Goal: Information Seeking & Learning: Learn about a topic

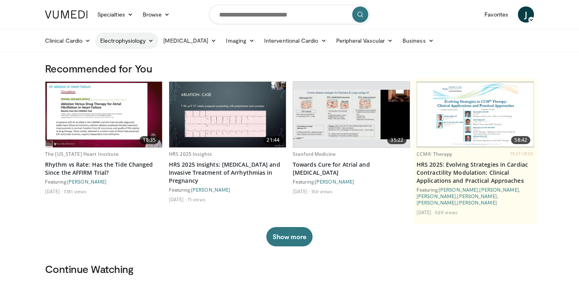
click at [145, 43] on link "Electrophysiology" at bounding box center [126, 41] width 63 height 16
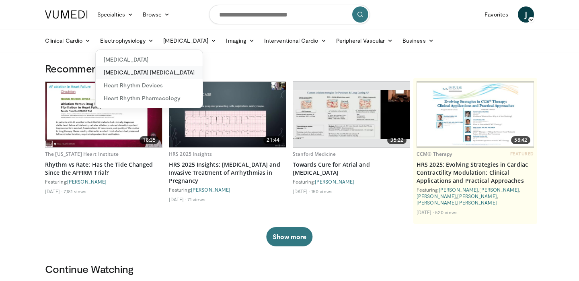
click at [140, 76] on link "[MEDICAL_DATA] [MEDICAL_DATA]" at bounding box center [149, 72] width 107 height 13
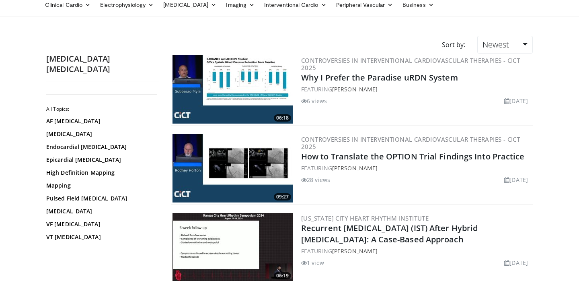
scroll to position [37, 0]
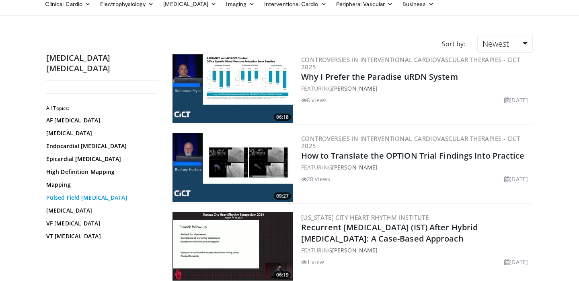
click at [83, 193] on link "Pulsed Field [MEDICAL_DATA]" at bounding box center [100, 197] width 109 height 8
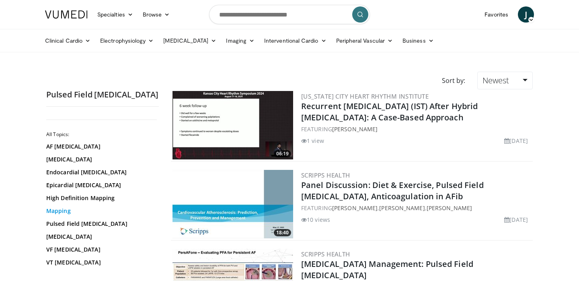
click at [61, 207] on link "Mapping" at bounding box center [100, 211] width 109 height 8
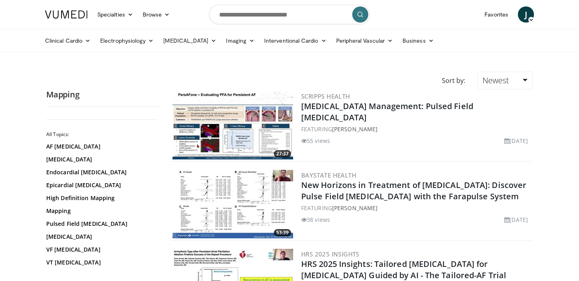
click at [256, 126] on img at bounding box center [232, 125] width 121 height 68
click at [89, 40] on icon at bounding box center [88, 41] width 6 height 6
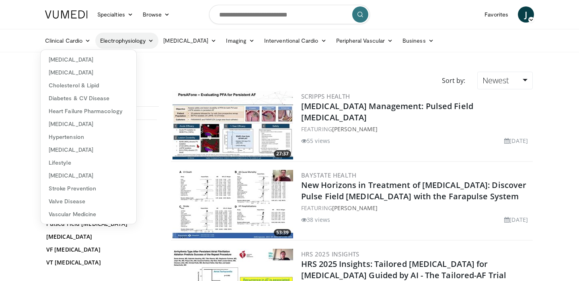
click at [119, 43] on link "Electrophysiology" at bounding box center [126, 41] width 63 height 16
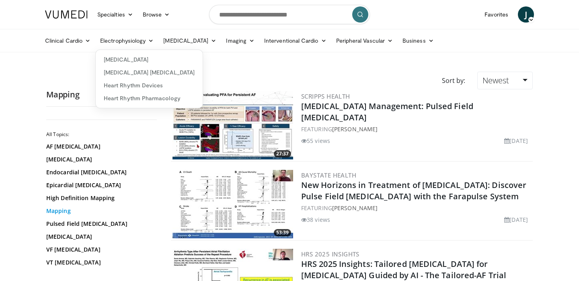
click at [66, 210] on link "Mapping" at bounding box center [100, 211] width 109 height 8
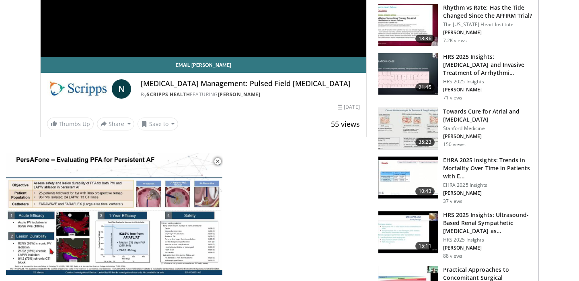
scroll to position [190, 0]
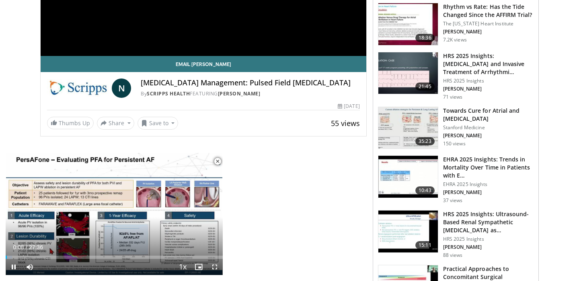
click at [219, 161] on span "Video Player" at bounding box center [217, 161] width 16 height 16
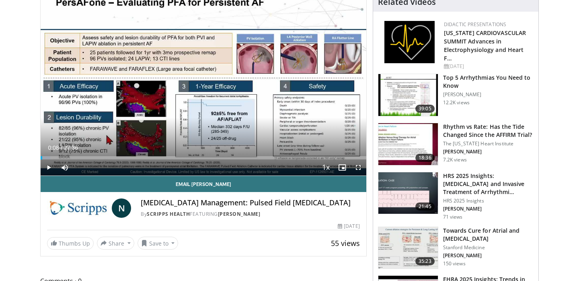
scroll to position [0, 0]
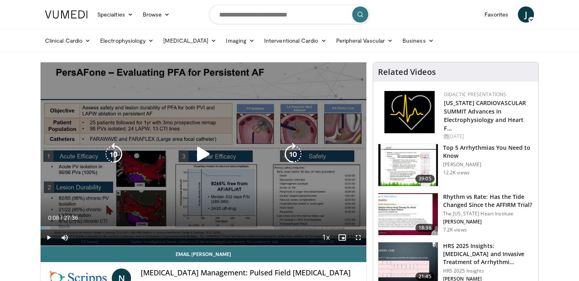
click at [234, 156] on div "Video Player" at bounding box center [203, 154] width 195 height 16
click at [206, 156] on icon "Video Player" at bounding box center [203, 154] width 23 height 23
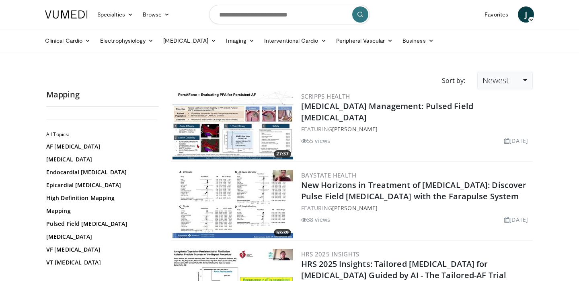
click at [508, 85] on span "Newest" at bounding box center [495, 80] width 27 height 11
click at [507, 137] on link "Views" at bounding box center [508, 138] width 63 height 13
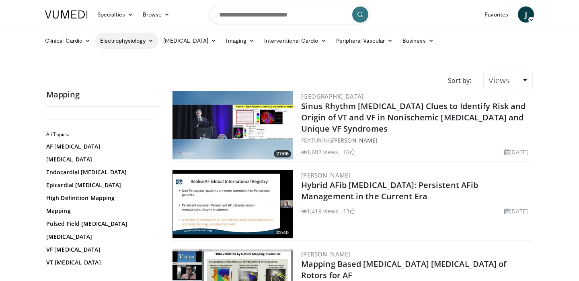
click at [127, 39] on link "Electrophysiology" at bounding box center [126, 41] width 63 height 16
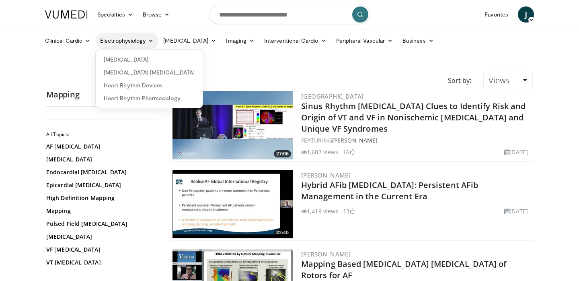
click at [128, 43] on link "Electrophysiology" at bounding box center [126, 41] width 63 height 16
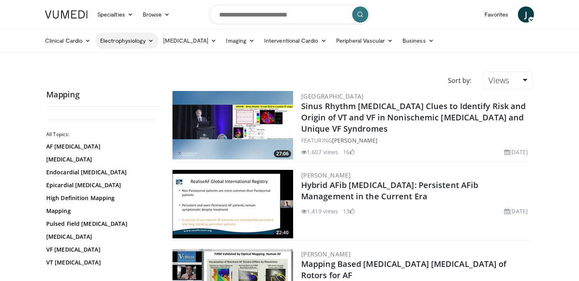
click at [128, 43] on link "Electrophysiology" at bounding box center [126, 41] width 63 height 16
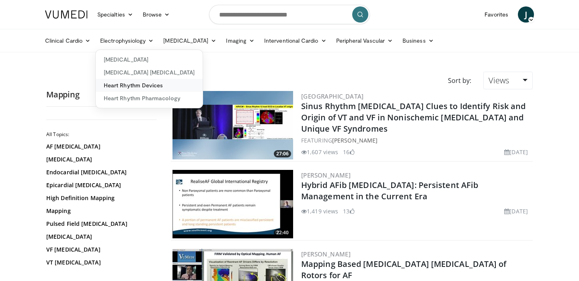
click at [127, 83] on link "Heart Rhythm Devices" at bounding box center [149, 85] width 107 height 13
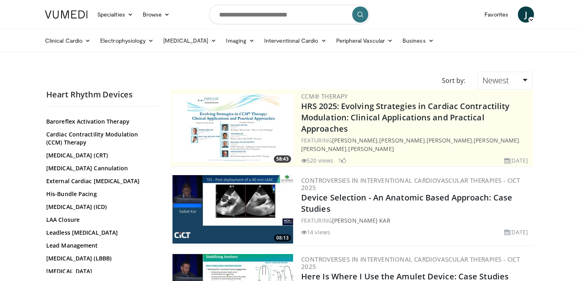
scroll to position [29, 0]
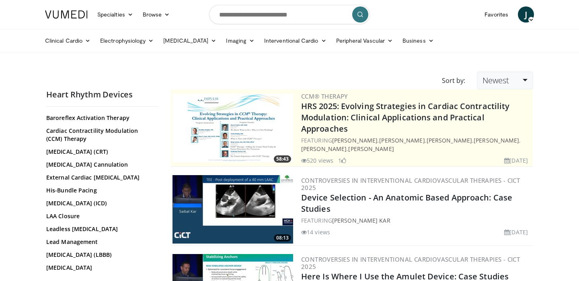
click at [501, 82] on span "Newest" at bounding box center [495, 80] width 27 height 11
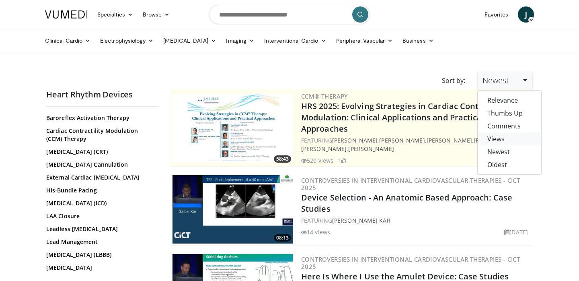
click at [495, 137] on link "Views" at bounding box center [508, 138] width 63 height 13
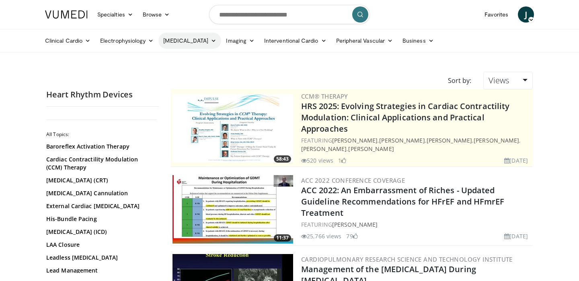
click at [184, 43] on link "[MEDICAL_DATA]" at bounding box center [189, 41] width 63 height 16
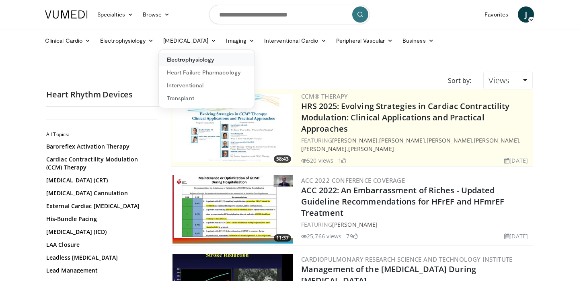
click at [203, 59] on link "Electrophysiology" at bounding box center [207, 59] width 96 height 13
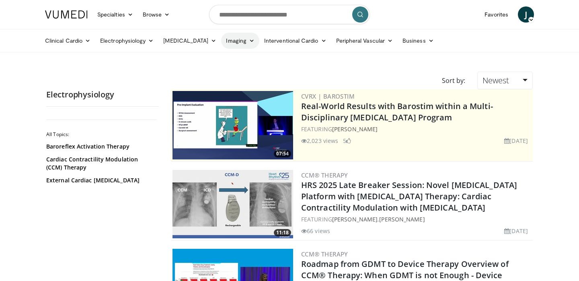
click at [234, 41] on link "Imaging" at bounding box center [240, 41] width 38 height 16
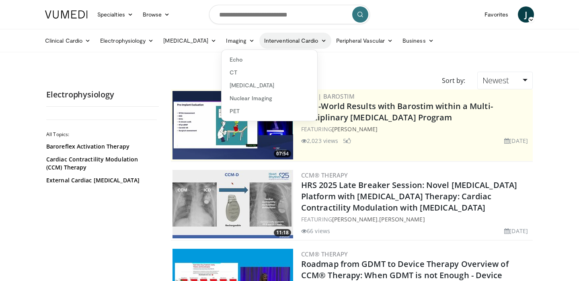
click at [265, 41] on link "Interventional Cardio" at bounding box center [295, 41] width 72 height 16
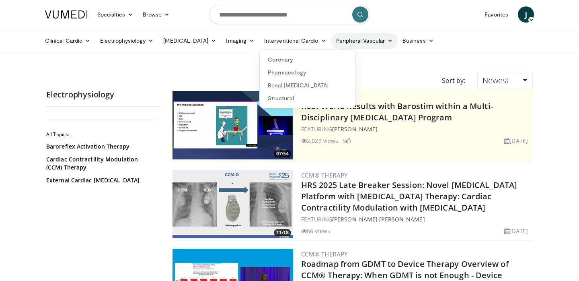
click at [353, 43] on link "Peripheral Vascular" at bounding box center [364, 41] width 66 height 16
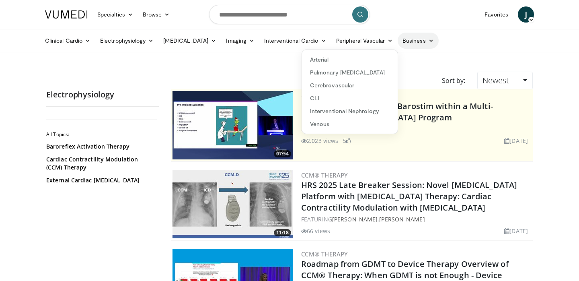
click at [414, 45] on link "Business" at bounding box center [417, 41] width 41 height 16
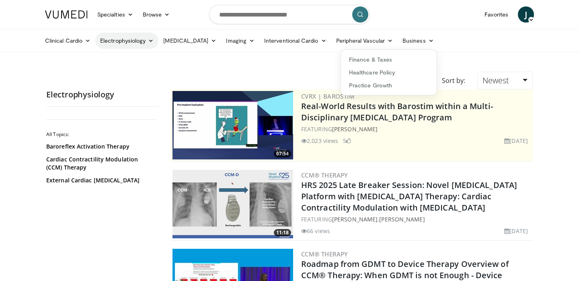
click at [133, 41] on link "Electrophysiology" at bounding box center [126, 41] width 63 height 16
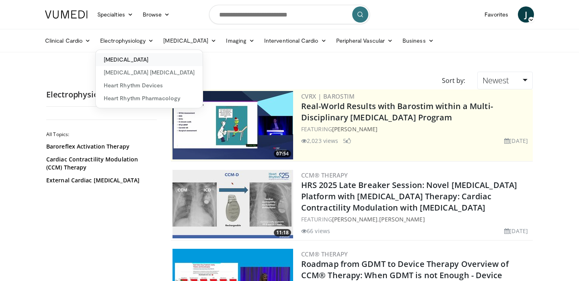
click at [140, 63] on link "[MEDICAL_DATA]" at bounding box center [149, 59] width 107 height 13
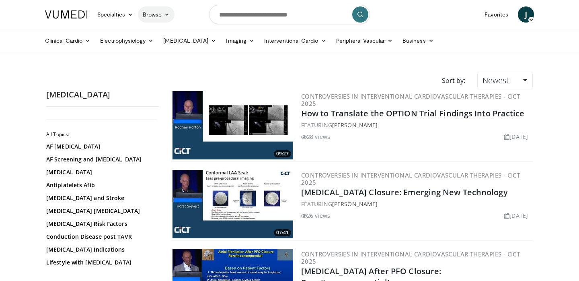
click at [167, 14] on icon at bounding box center [167, 15] width 6 height 6
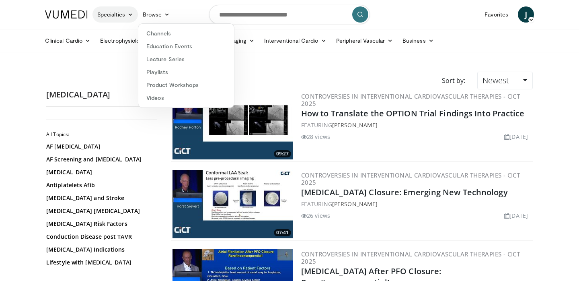
click at [115, 15] on link "Specialties" at bounding box center [114, 14] width 45 height 16
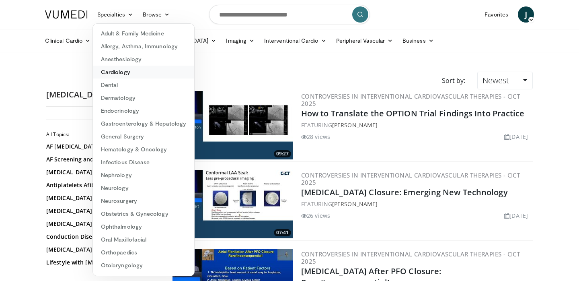
click at [135, 72] on link "Cardiology" at bounding box center [143, 72] width 101 height 13
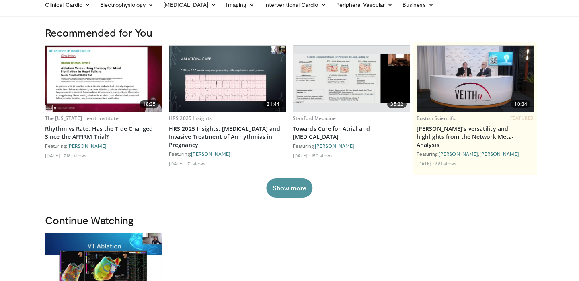
scroll to position [36, 0]
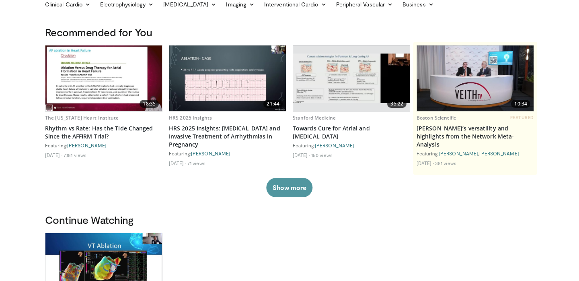
click at [298, 190] on button "Show more" at bounding box center [289, 187] width 46 height 19
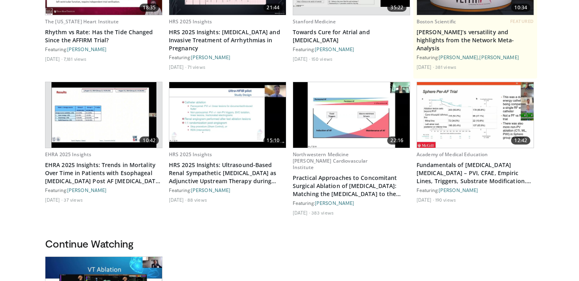
scroll to position [0, 0]
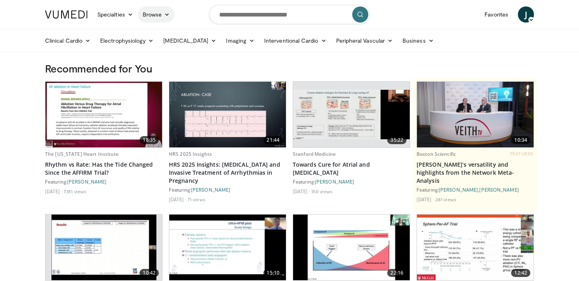
click at [159, 15] on link "Browse" at bounding box center [156, 14] width 37 height 16
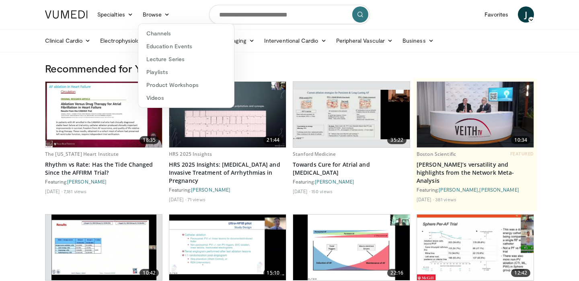
click at [258, 72] on h3 "Recommended for You" at bounding box center [289, 68] width 489 height 13
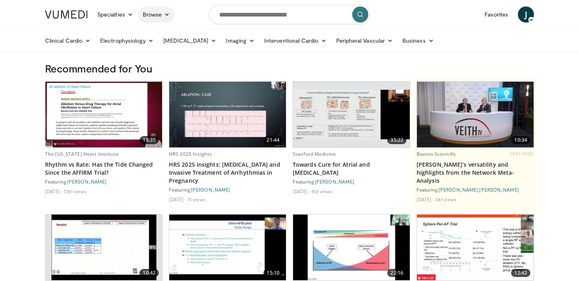
click at [151, 12] on link "Browse" at bounding box center [156, 14] width 37 height 16
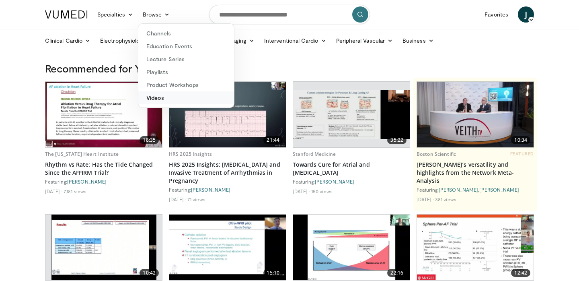
click at [161, 94] on link "Videos" at bounding box center [186, 97] width 96 height 13
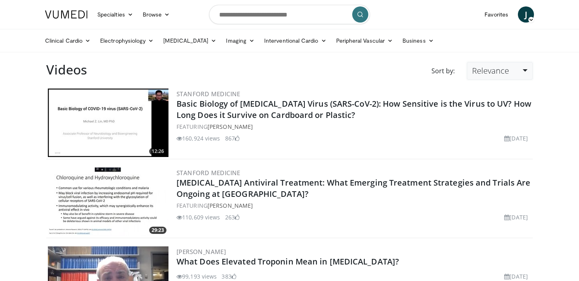
click at [495, 72] on span "Relevance" at bounding box center [490, 70] width 37 height 11
click at [496, 133] on link "Views" at bounding box center [498, 129] width 63 height 13
click at [483, 77] on link "Relevance" at bounding box center [500, 71] width 66 height 18
click at [303, 18] on input "Search topics, interventions" at bounding box center [289, 14] width 161 height 19
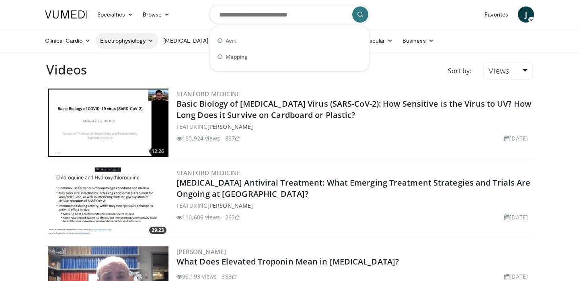
click at [139, 38] on link "Electrophysiology" at bounding box center [126, 41] width 63 height 16
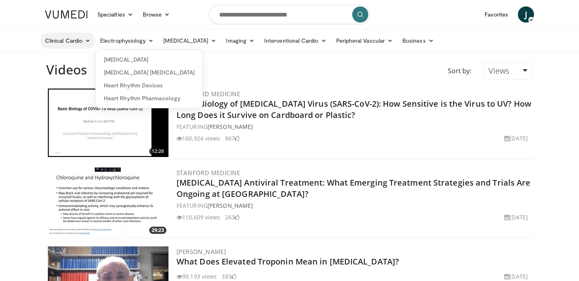
click at [74, 42] on link "Clinical Cardio" at bounding box center [67, 41] width 55 height 16
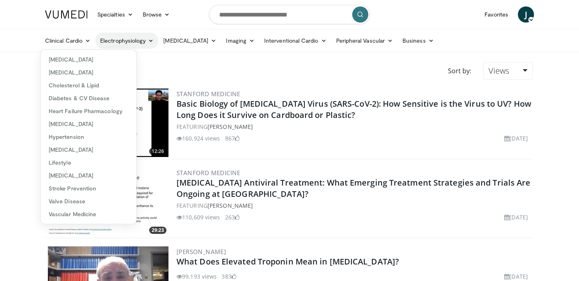
click at [139, 39] on link "Electrophysiology" at bounding box center [126, 41] width 63 height 16
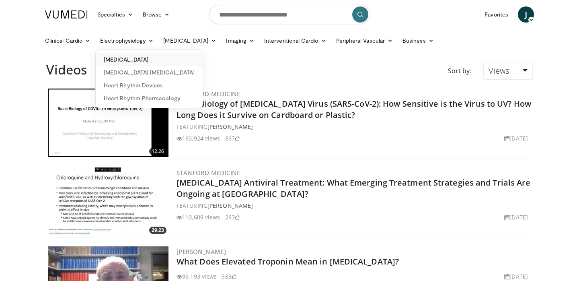
click at [134, 61] on link "[MEDICAL_DATA]" at bounding box center [149, 59] width 107 height 13
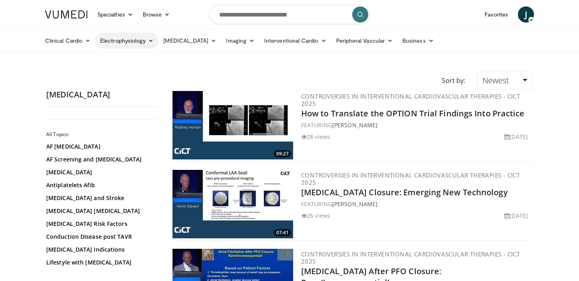
click at [127, 45] on link "Electrophysiology" at bounding box center [126, 41] width 63 height 16
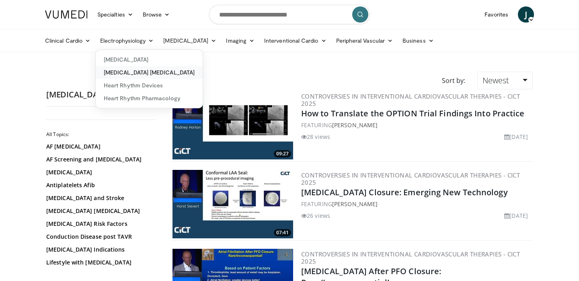
click at [128, 70] on link "[MEDICAL_DATA] [MEDICAL_DATA]" at bounding box center [149, 72] width 107 height 13
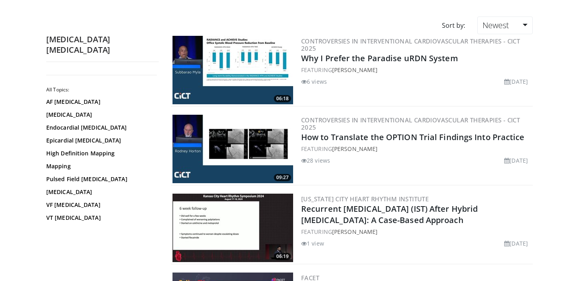
scroll to position [55, 0]
click at [116, 162] on link "Mapping" at bounding box center [100, 166] width 109 height 8
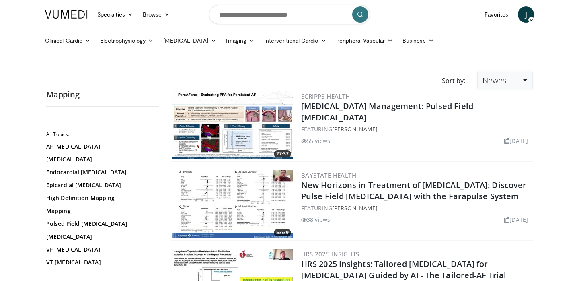
click at [510, 82] on link "Newest" at bounding box center [504, 81] width 55 height 18
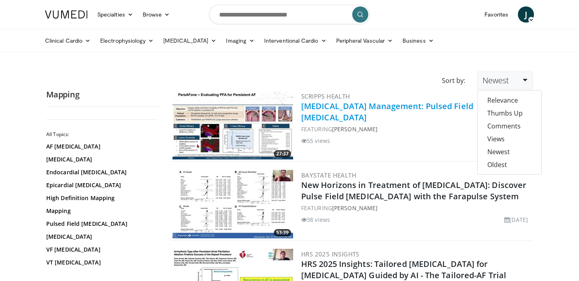
click at [410, 106] on link "[MEDICAL_DATA] Management: Pulsed Field [MEDICAL_DATA]" at bounding box center [387, 111] width 172 height 22
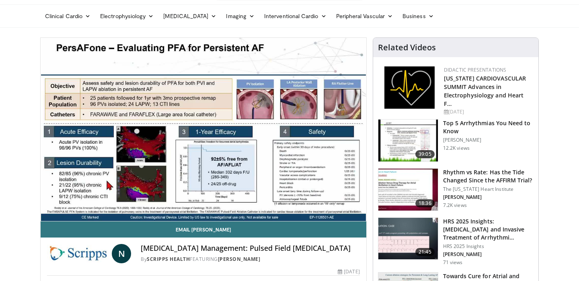
scroll to position [25, 0]
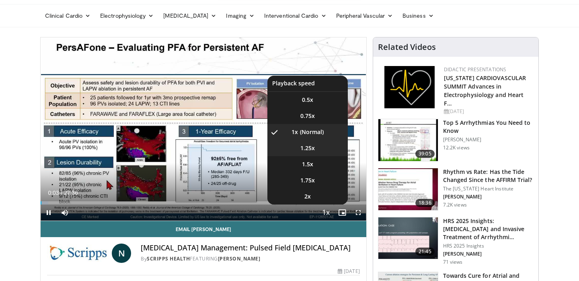
click at [319, 149] on li "1.25x" at bounding box center [307, 148] width 80 height 16
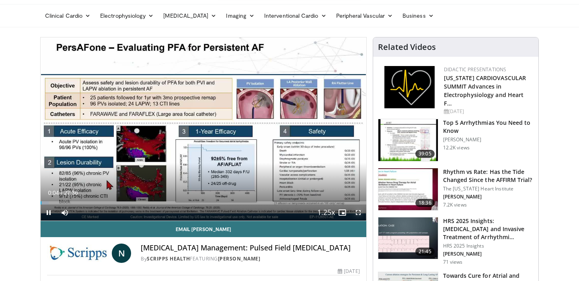
click at [357, 213] on span "Video Player" at bounding box center [358, 212] width 16 height 16
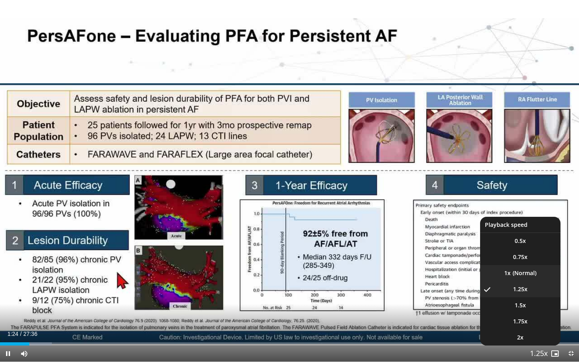
click at [526, 272] on li "1x" at bounding box center [520, 273] width 80 height 16
click at [528, 280] on li "1.5x" at bounding box center [520, 305] width 80 height 16
click at [526, 280] on span "1.25x" at bounding box center [520, 289] width 14 height 8
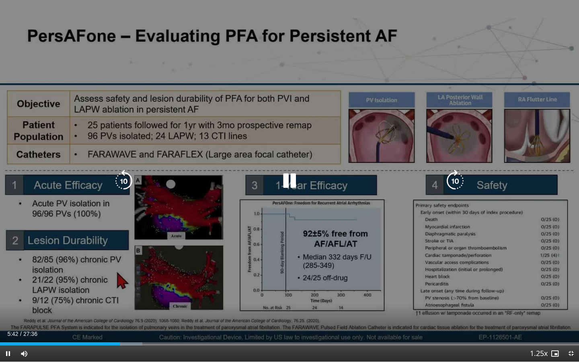
click at [289, 180] on icon "Video Player" at bounding box center [289, 181] width 23 height 23
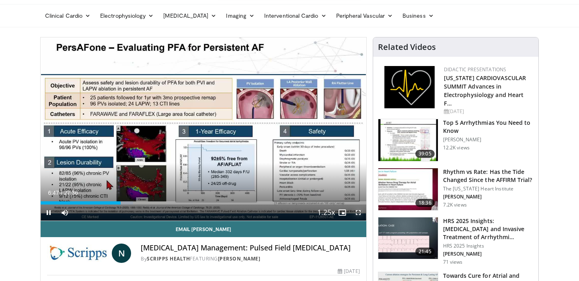
click at [361, 211] on span "Video Player" at bounding box center [358, 212] width 16 height 16
click at [360, 214] on span "Video Player" at bounding box center [358, 212] width 16 height 16
click at [356, 213] on span "Video Player" at bounding box center [358, 212] width 16 height 16
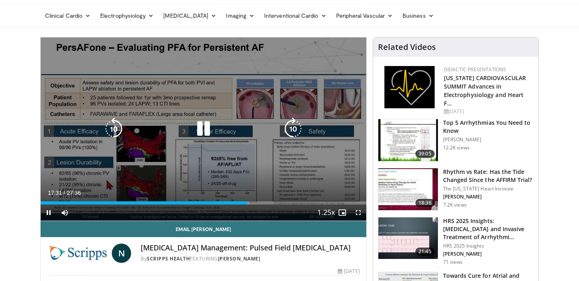
click at [202, 128] on icon "Video Player" at bounding box center [203, 128] width 23 height 23
click at [179, 142] on div "10 seconds Tap to unmute" at bounding box center [204, 128] width 326 height 183
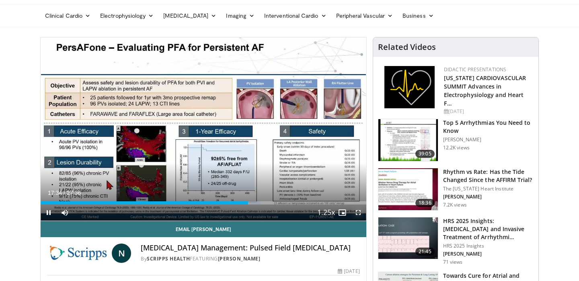
click at [359, 213] on span "Video Player" at bounding box center [358, 212] width 16 height 16
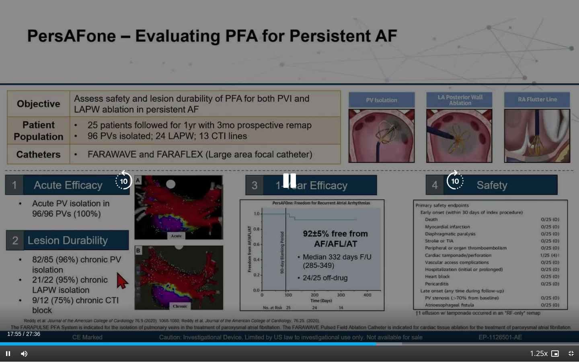
click at [282, 179] on icon "Video Player" at bounding box center [289, 181] width 23 height 23
click at [287, 182] on icon "Video Player" at bounding box center [289, 181] width 23 height 23
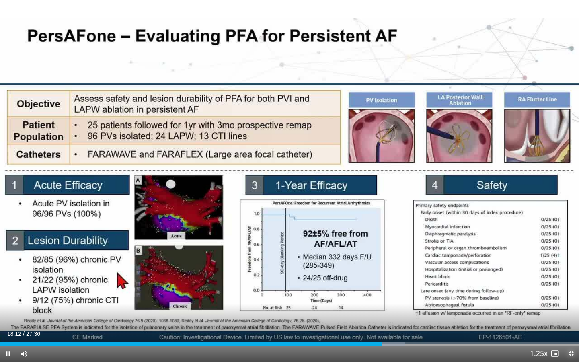
click at [571, 280] on span "Video Player" at bounding box center [571, 353] width 16 height 16
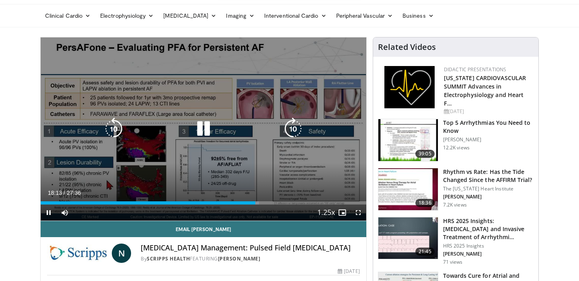
click at [201, 127] on icon "Video Player" at bounding box center [203, 128] width 23 height 23
click at [201, 129] on icon "Video Player" at bounding box center [203, 128] width 23 height 23
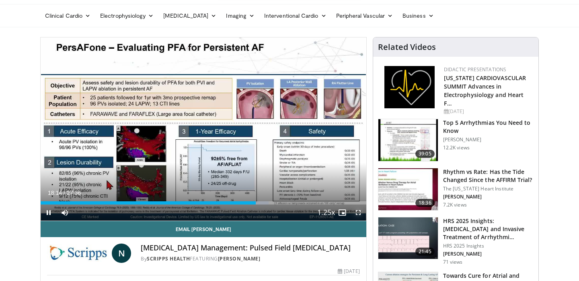
click at [359, 210] on span "Video Player" at bounding box center [358, 212] width 16 height 16
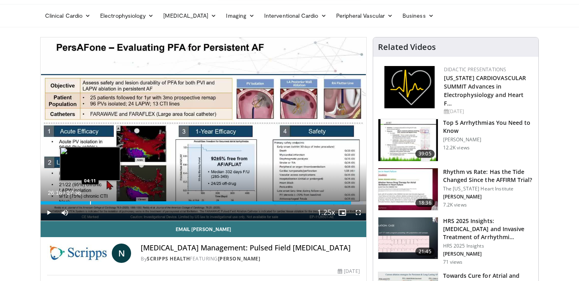
click at [90, 201] on div "Progress Bar" at bounding box center [90, 202] width 1 height 3
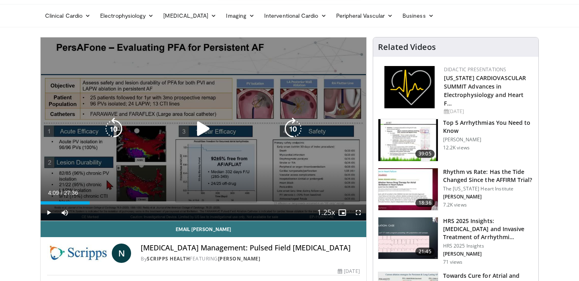
click at [201, 127] on icon "Video Player" at bounding box center [203, 128] width 23 height 23
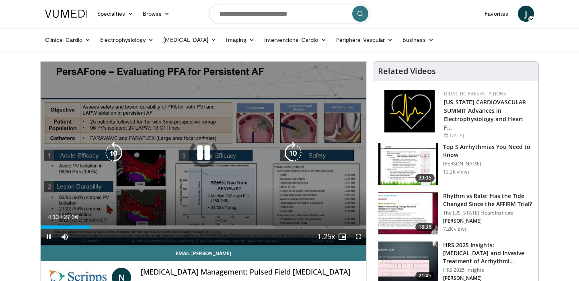
scroll to position [0, 0]
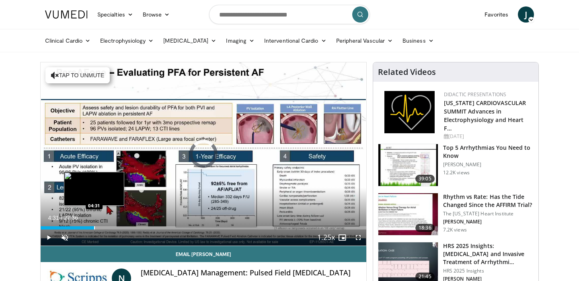
click at [94, 224] on div "Loaded : 2.39% 04:31 04:31" at bounding box center [204, 225] width 326 height 8
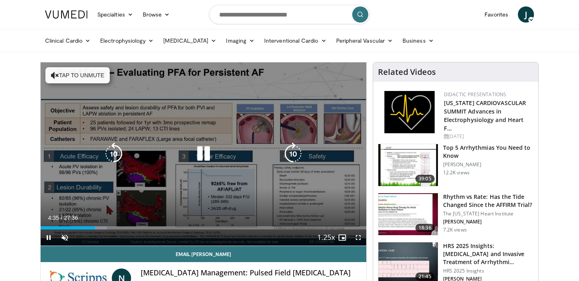
click at [205, 157] on icon "Video Player" at bounding box center [203, 153] width 23 height 23
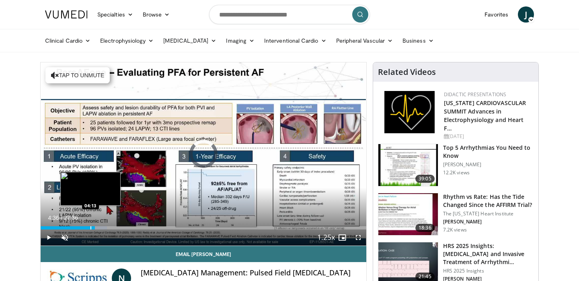
click at [90, 226] on div "Progress Bar" at bounding box center [90, 227] width 1 height 3
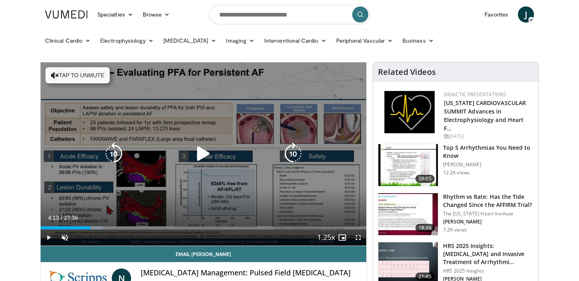
click at [205, 154] on icon "Video Player" at bounding box center [203, 153] width 23 height 23
click at [55, 178] on div "10 seconds Tap to unmute" at bounding box center [204, 153] width 326 height 183
click at [204, 155] on icon "Video Player" at bounding box center [203, 153] width 23 height 23
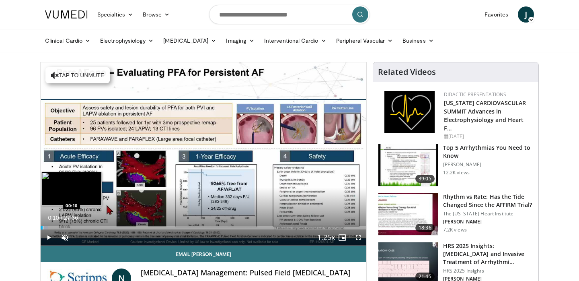
drag, startPoint x: 98, startPoint y: 228, endPoint x: 43, endPoint y: 222, distance: 55.3
click at [43, 222] on div "Loaded : 2.39% 00:10 00:10" at bounding box center [204, 225] width 326 height 8
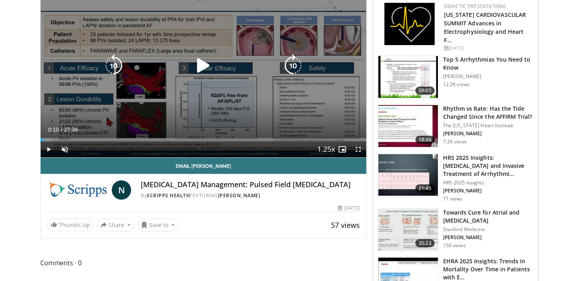
scroll to position [92, 0]
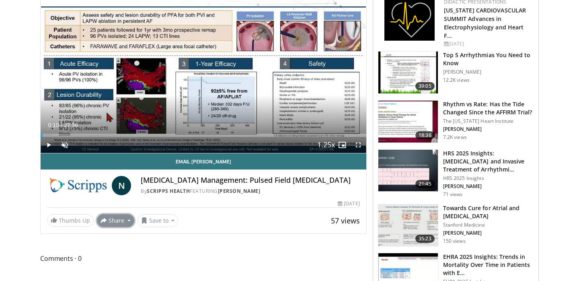
click at [125, 219] on button "Share" at bounding box center [115, 220] width 37 height 13
click at [115, 241] on span "E-mail" at bounding box center [114, 237] width 23 height 9
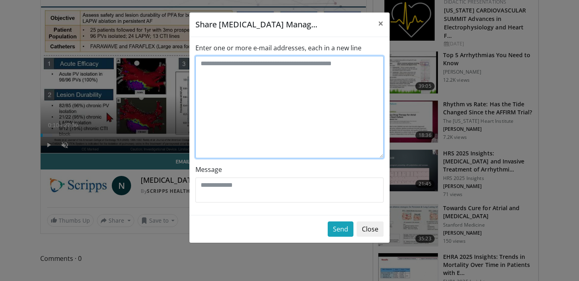
click at [264, 81] on textarea "Enter one or more e-mail addresses, each in a new line" at bounding box center [289, 107] width 188 height 102
type textarea "**********"
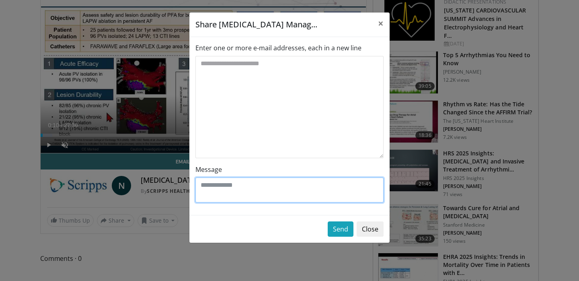
click at [242, 191] on textarea "Message" at bounding box center [289, 189] width 188 height 25
type textarea "*"
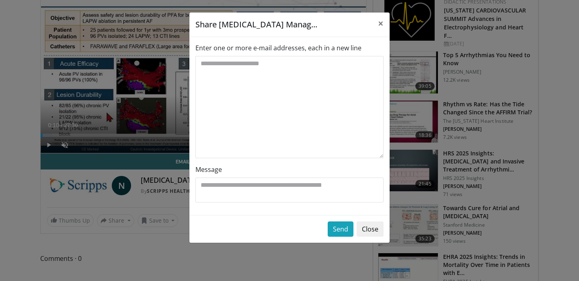
click at [170, 93] on div "**********" at bounding box center [289, 140] width 579 height 281
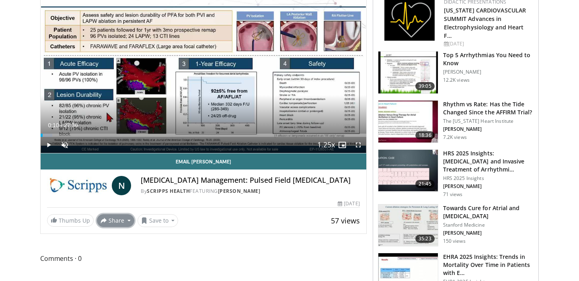
click at [109, 223] on button "Share" at bounding box center [115, 220] width 37 height 13
click at [124, 240] on span "E-mail" at bounding box center [114, 237] width 23 height 9
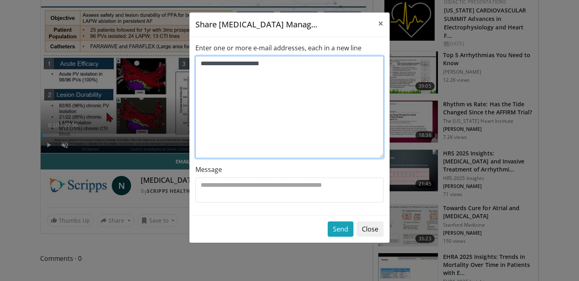
click at [287, 94] on textarea "**********" at bounding box center [289, 107] width 188 height 102
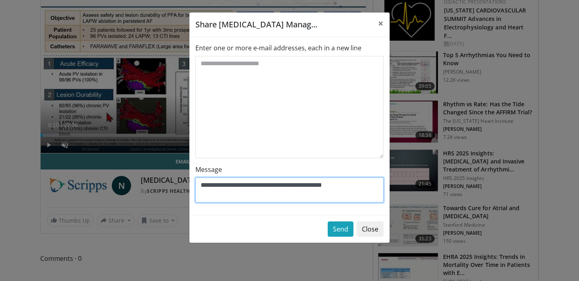
click at [355, 184] on textarea "**********" at bounding box center [289, 189] width 188 height 25
type textarea "**********"
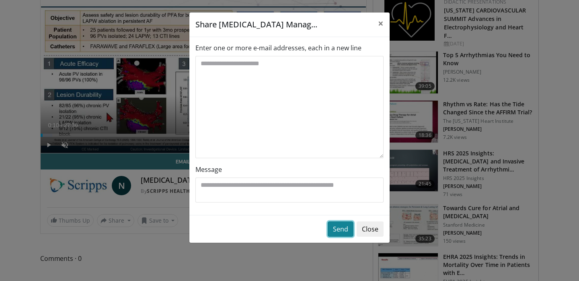
click at [340, 230] on button "Send" at bounding box center [341, 228] width 26 height 15
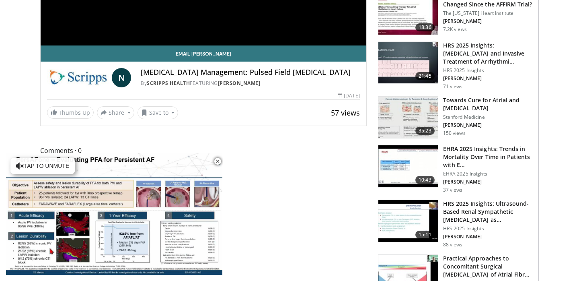
scroll to position [240, 0]
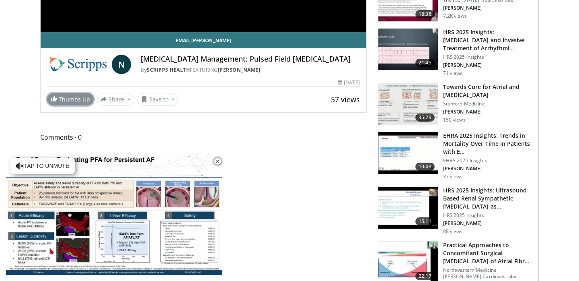
click at [81, 98] on link "Thumbs Up" at bounding box center [70, 99] width 47 height 12
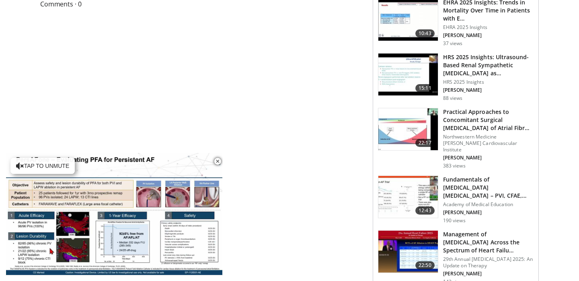
scroll to position [416, 0]
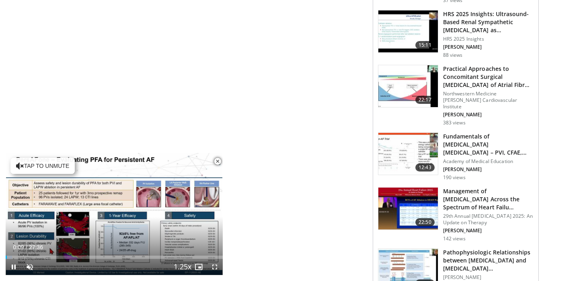
click at [218, 160] on span "Video Player" at bounding box center [217, 161] width 16 height 16
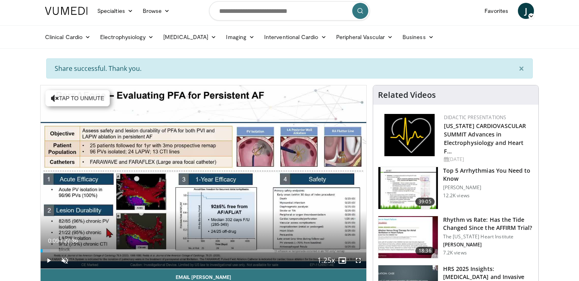
scroll to position [0, 0]
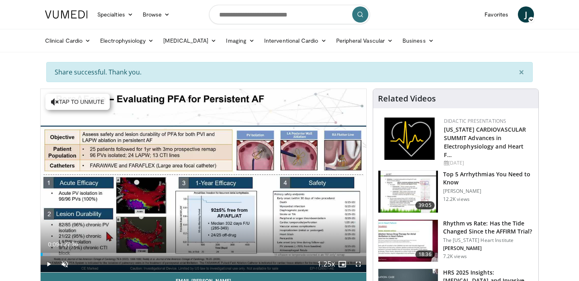
click at [529, 19] on icon at bounding box center [531, 20] width 6 height 6
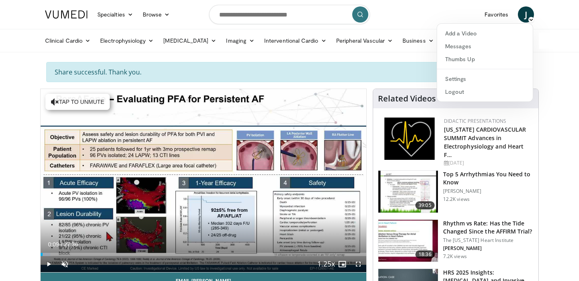
click at [528, 18] on icon at bounding box center [531, 20] width 6 height 6
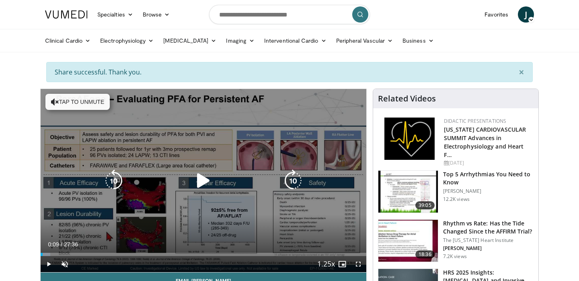
click at [199, 181] on icon "Video Player" at bounding box center [203, 180] width 23 height 23
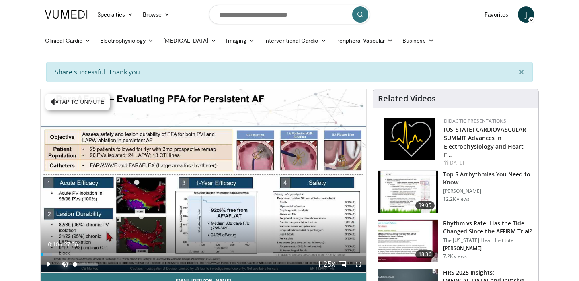
click at [65, 260] on span "Video Player" at bounding box center [65, 264] width 16 height 16
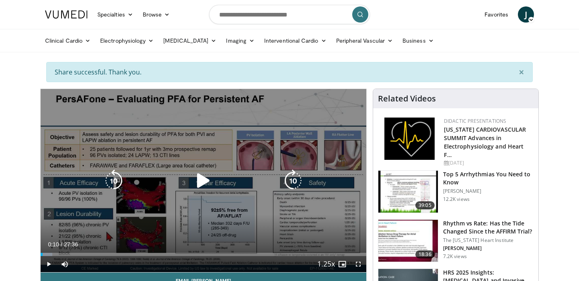
click at [257, 157] on div "10 seconds Tap to unmute" at bounding box center [204, 180] width 326 height 183
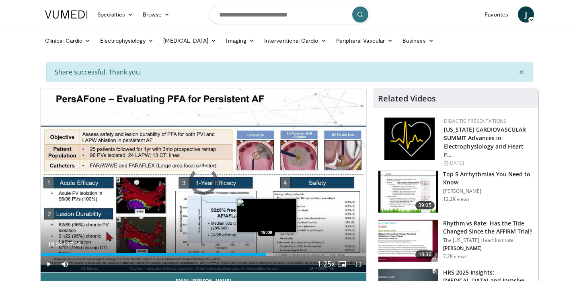
click at [266, 253] on div "Progress Bar" at bounding box center [266, 253] width 1 height 3
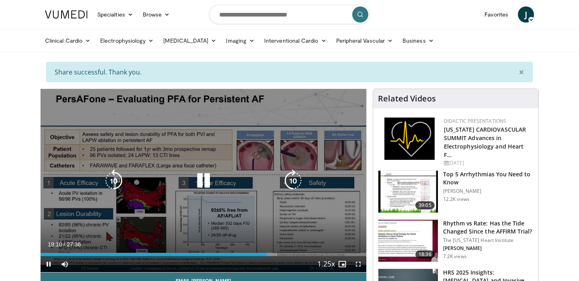
scroll to position [45, 0]
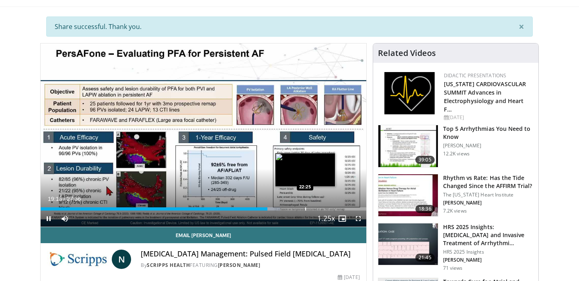
click at [305, 205] on div "Loaded : 73.65% 19:14 22:25" at bounding box center [204, 207] width 326 height 8
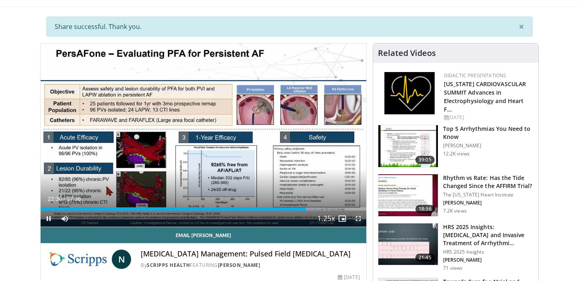
click at [358, 218] on span "Video Player" at bounding box center [358, 218] width 16 height 16
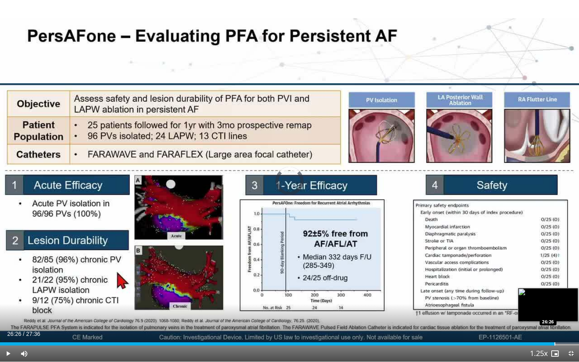
click at [554, 280] on div "Progress Bar" at bounding box center [554, 343] width 1 height 3
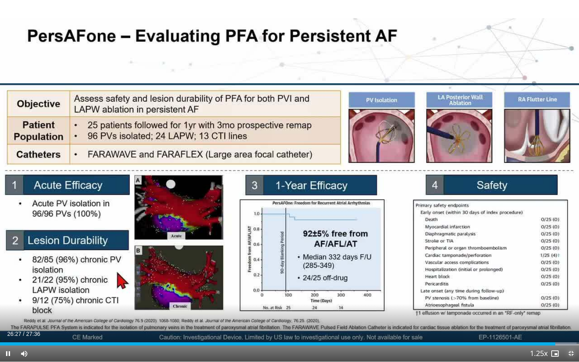
click at [571, 280] on span "Video Player" at bounding box center [571, 353] width 16 height 16
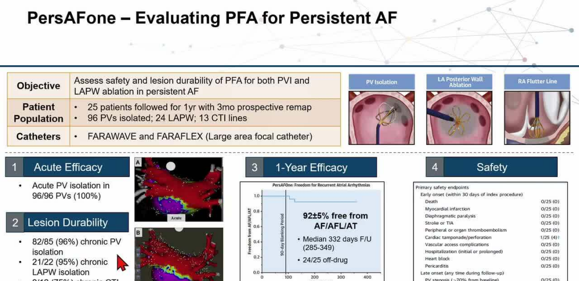
scroll to position [0, 0]
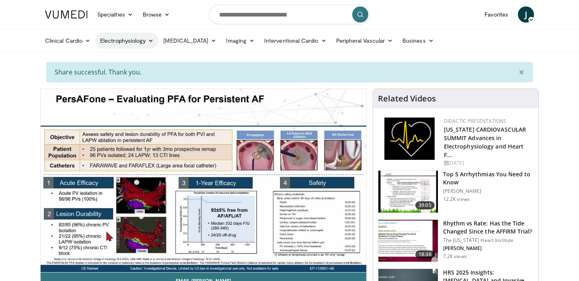
click at [125, 42] on link "Electrophysiology" at bounding box center [126, 41] width 63 height 16
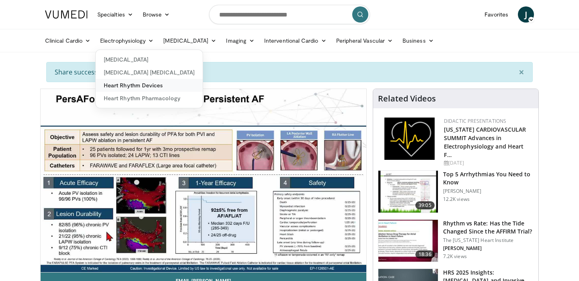
click at [143, 87] on link "Heart Rhythm Devices" at bounding box center [149, 85] width 107 height 13
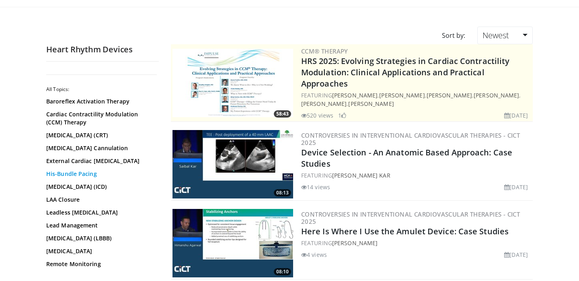
scroll to position [11, 0]
click at [109, 186] on link "[MEDICAL_DATA] (ICD)" at bounding box center [100, 186] width 109 height 8
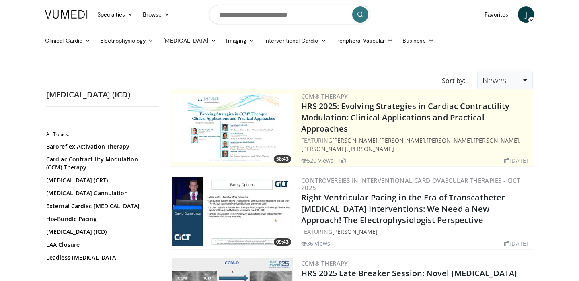
click at [508, 76] on link "Newest" at bounding box center [504, 81] width 55 height 18
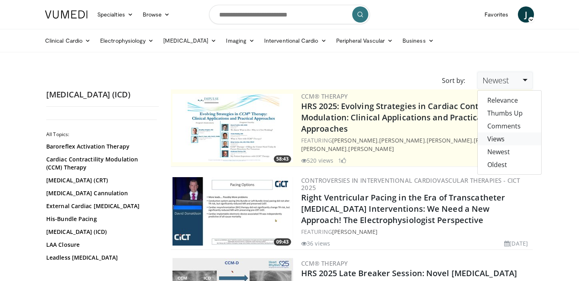
click at [510, 141] on link "Views" at bounding box center [508, 138] width 63 height 13
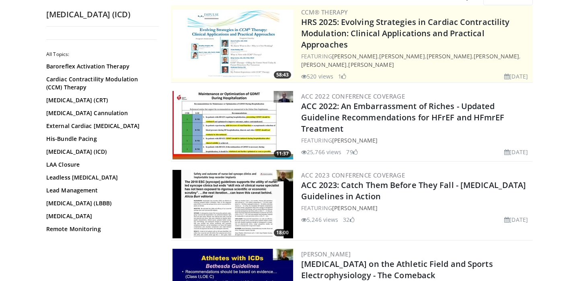
scroll to position [90, 0]
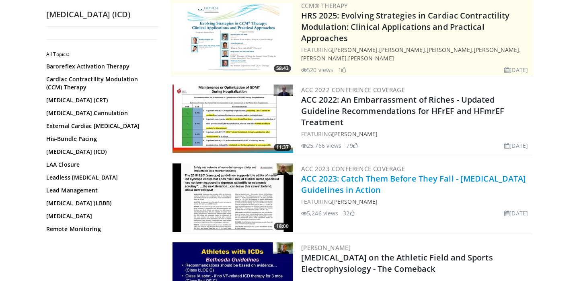
click at [412, 173] on link "ACC 2023: Catch Them Before They Fall - [MEDICAL_DATA] Guidelines in Action" at bounding box center [413, 184] width 225 height 22
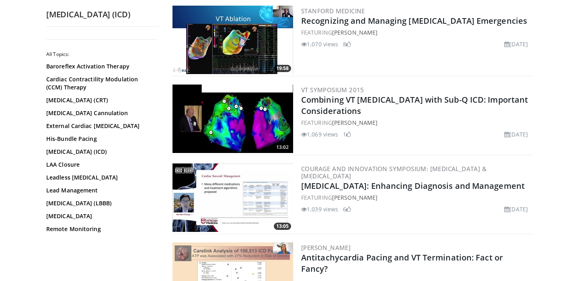
scroll to position [1091, 0]
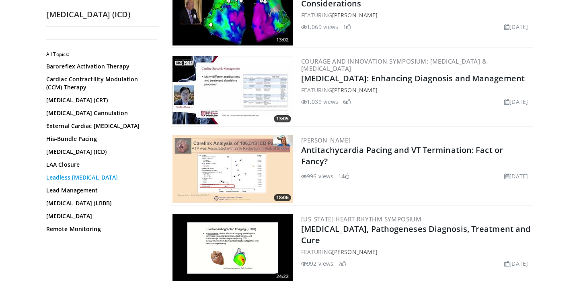
click at [85, 181] on link "Leadless [MEDICAL_DATA]" at bounding box center [100, 177] width 109 height 8
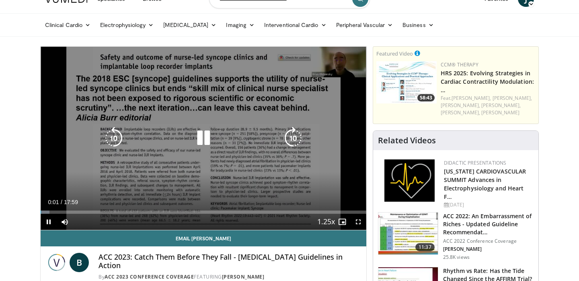
scroll to position [9, 0]
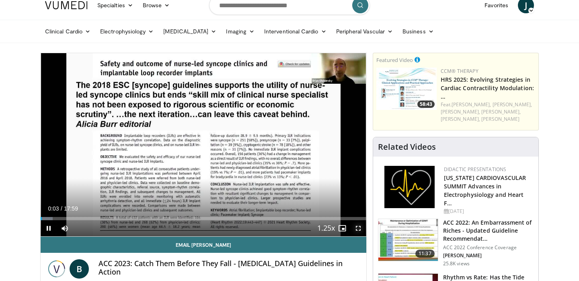
click at [356, 227] on span "Video Player" at bounding box center [358, 228] width 16 height 16
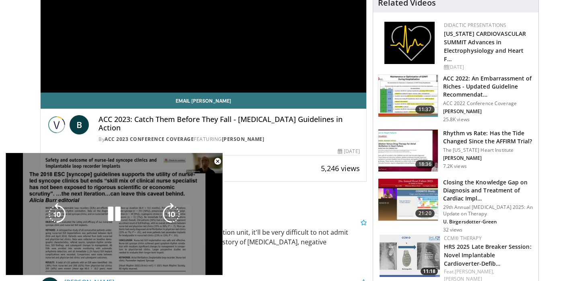
scroll to position [156, 0]
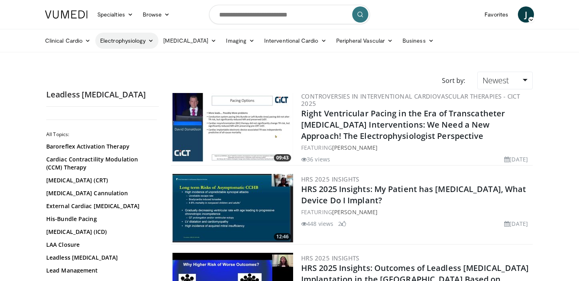
click at [134, 39] on link "Electrophysiology" at bounding box center [126, 41] width 63 height 16
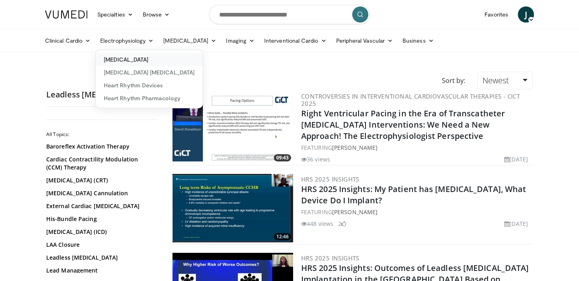
click at [135, 63] on link "[MEDICAL_DATA]" at bounding box center [149, 59] width 107 height 13
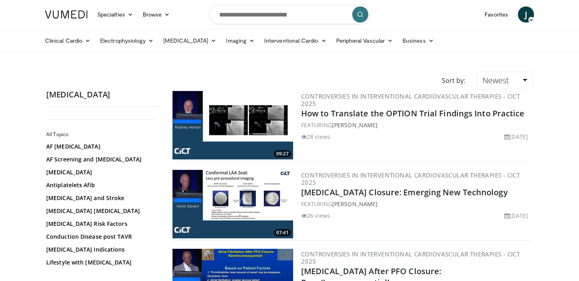
click at [254, 80] on div "Sort by: Newest Relevance Thumbs Up Comments Views Newest Oldest" at bounding box center [289, 81] width 498 height 18
click at [272, 15] on input "Search topics, interventions" at bounding box center [289, 14] width 161 height 19
type input "**********"
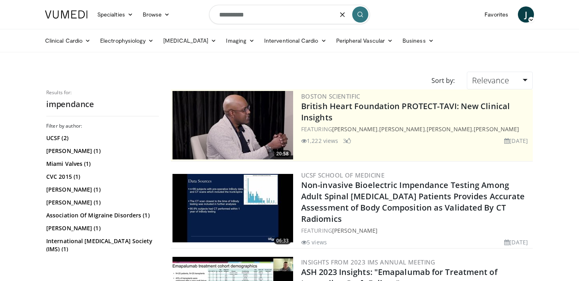
click at [237, 13] on input "**********" at bounding box center [289, 14] width 161 height 19
type input "*********"
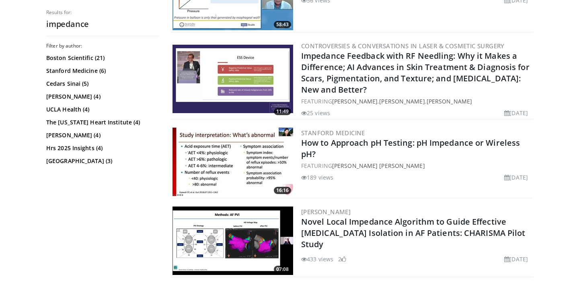
scroll to position [446, 0]
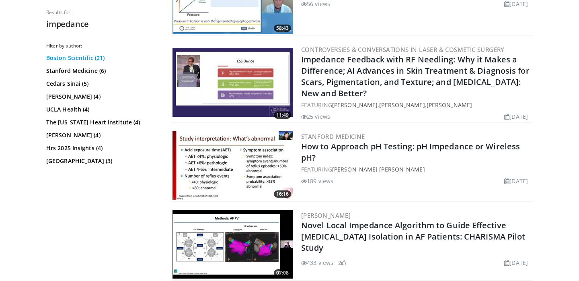
click at [91, 57] on link "Boston Scientific (21)" at bounding box center [101, 58] width 111 height 8
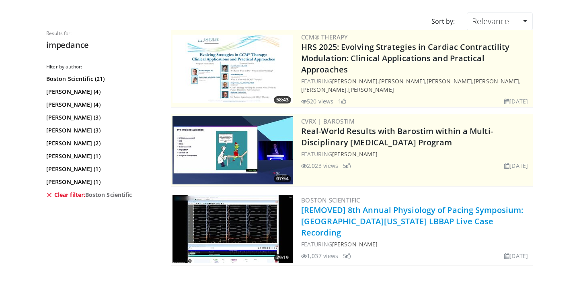
scroll to position [58, 0]
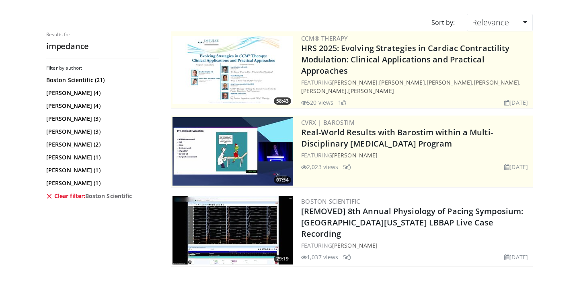
click at [62, 194] on link "Clear filter: Boston Scientific" at bounding box center [101, 196] width 111 height 8
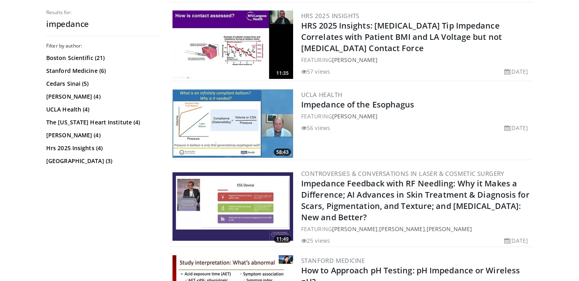
scroll to position [321, 0]
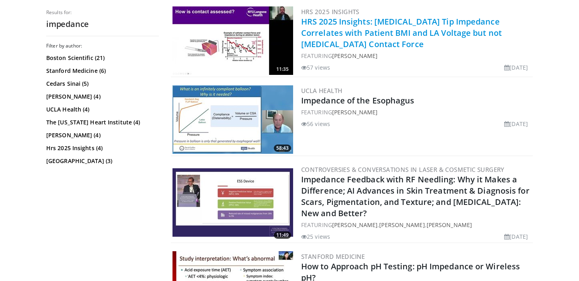
click at [372, 31] on link "HRS 2025 Insights: Catheter Tip Impedance Correlates with Patient BMI and LA Vo…" at bounding box center [401, 32] width 201 height 33
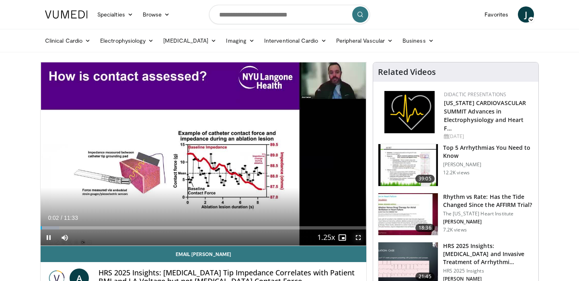
click at [358, 235] on span "Video Player" at bounding box center [358, 237] width 16 height 16
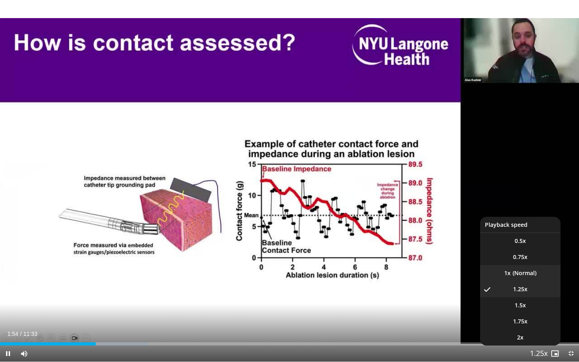
click at [512, 274] on li "1x" at bounding box center [520, 273] width 80 height 16
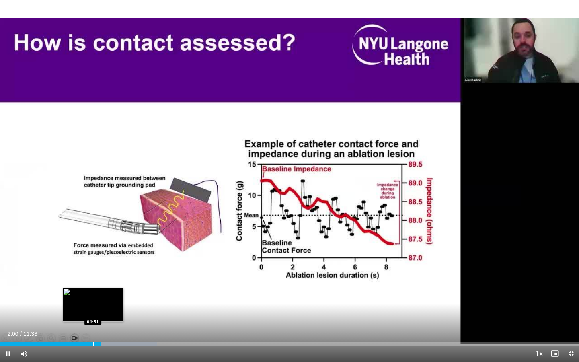
click at [93, 280] on div "Progress Bar" at bounding box center [93, 343] width 1 height 3
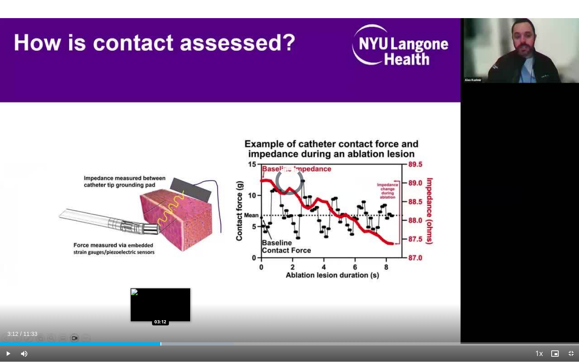
click at [160, 280] on div "Loaded : 40.35% 03:39 03:12" at bounding box center [289, 342] width 579 height 8
click at [144, 280] on div "Progress Bar" at bounding box center [144, 343] width 1 height 3
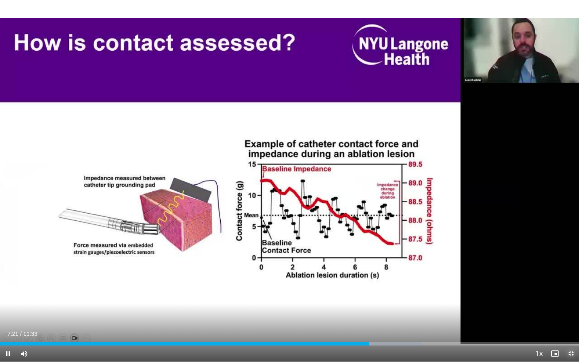
click at [569, 280] on span "Video Player" at bounding box center [571, 353] width 16 height 16
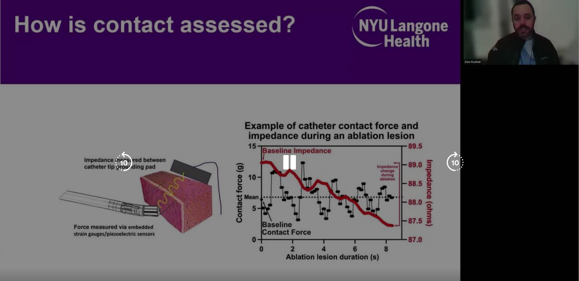
scroll to position [54, 0]
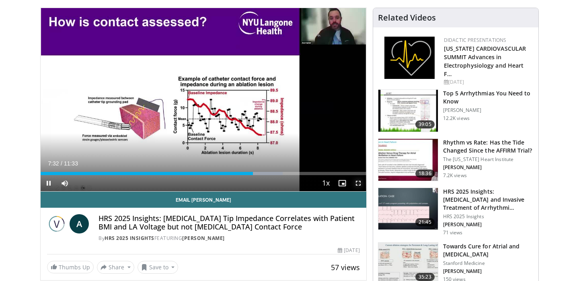
click at [359, 182] on span "Video Player" at bounding box center [358, 183] width 16 height 16
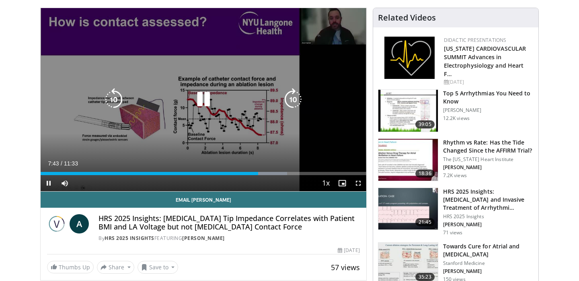
click at [208, 101] on icon "Video Player" at bounding box center [203, 99] width 23 height 23
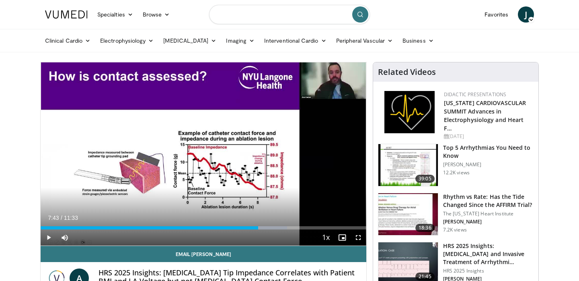
click at [280, 16] on input "Search topics, interventions" at bounding box center [289, 14] width 161 height 19
type input "**********"
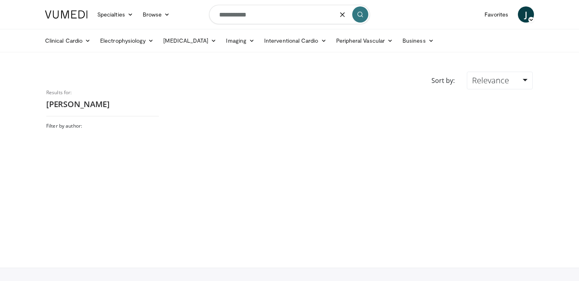
drag, startPoint x: 262, startPoint y: 20, endPoint x: 208, endPoint y: 12, distance: 54.4
click at [208, 12] on nav "Specialties Adult & Family Medicine Allergy, Asthma, Immunology Anesthesiology …" at bounding box center [289, 14] width 498 height 29
